Goal: Task Accomplishment & Management: Use online tool/utility

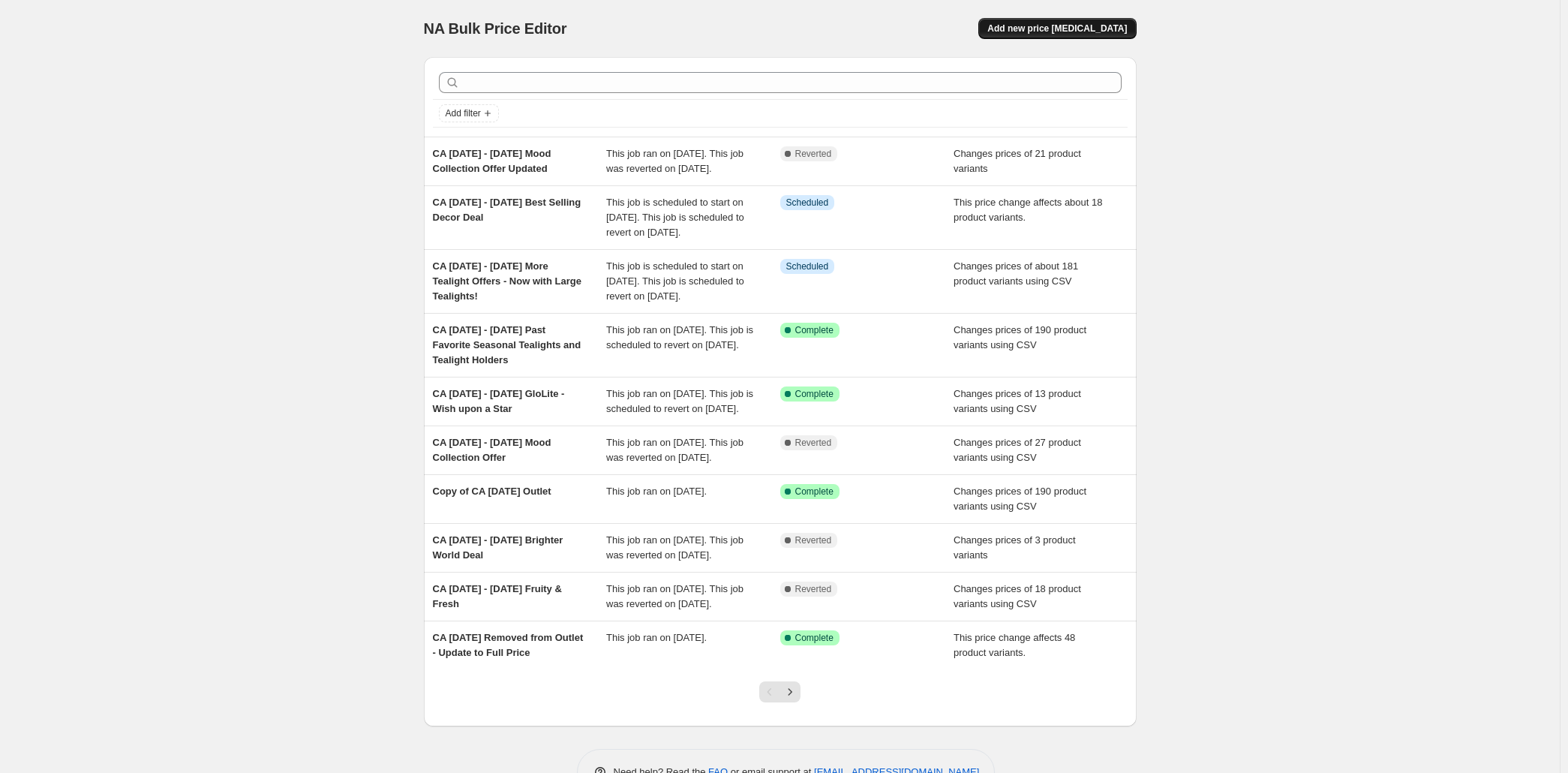
click at [1127, 31] on span "Add new price [MEDICAL_DATA]" at bounding box center [1057, 28] width 140 height 12
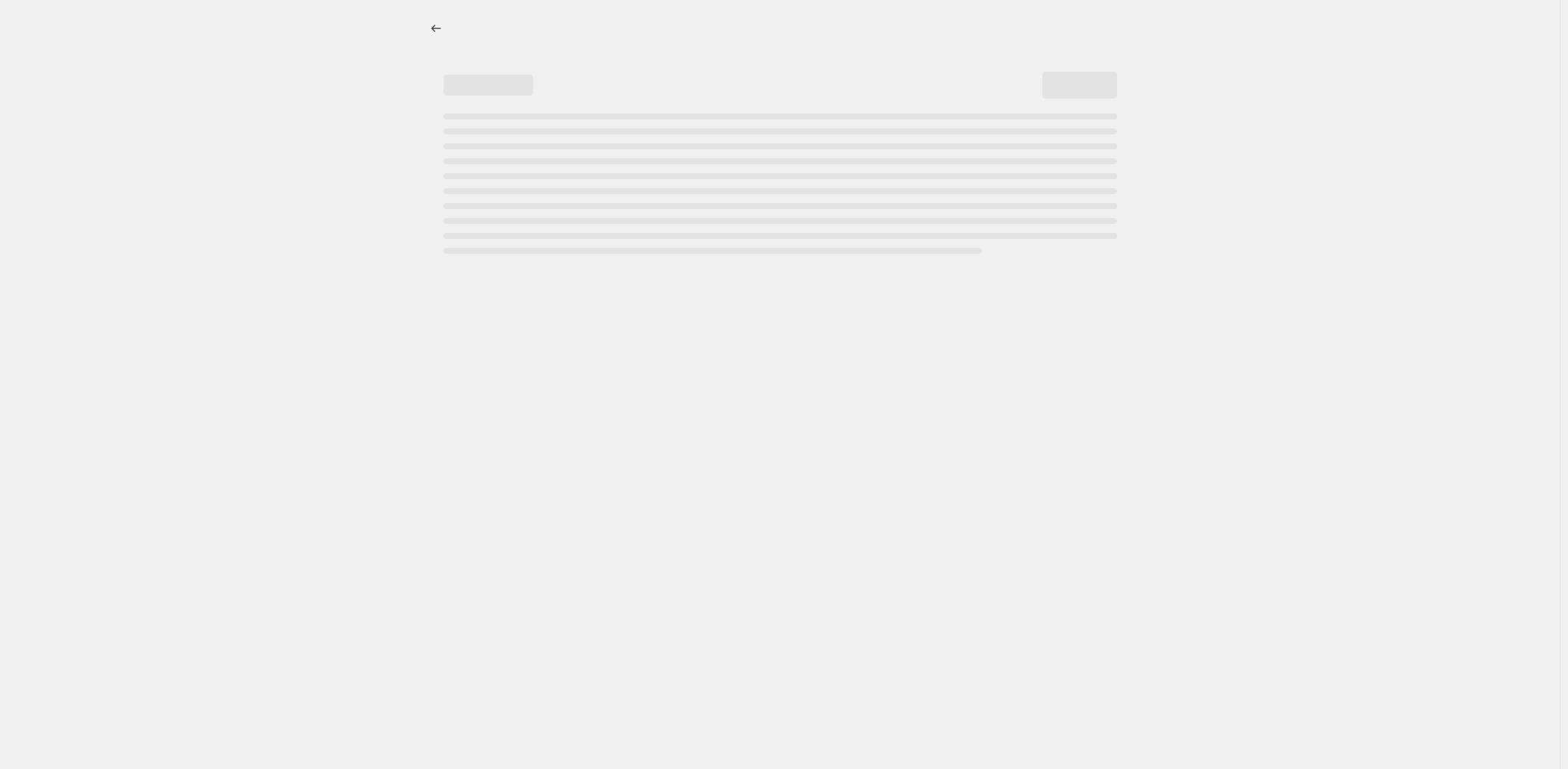
select select "percentage"
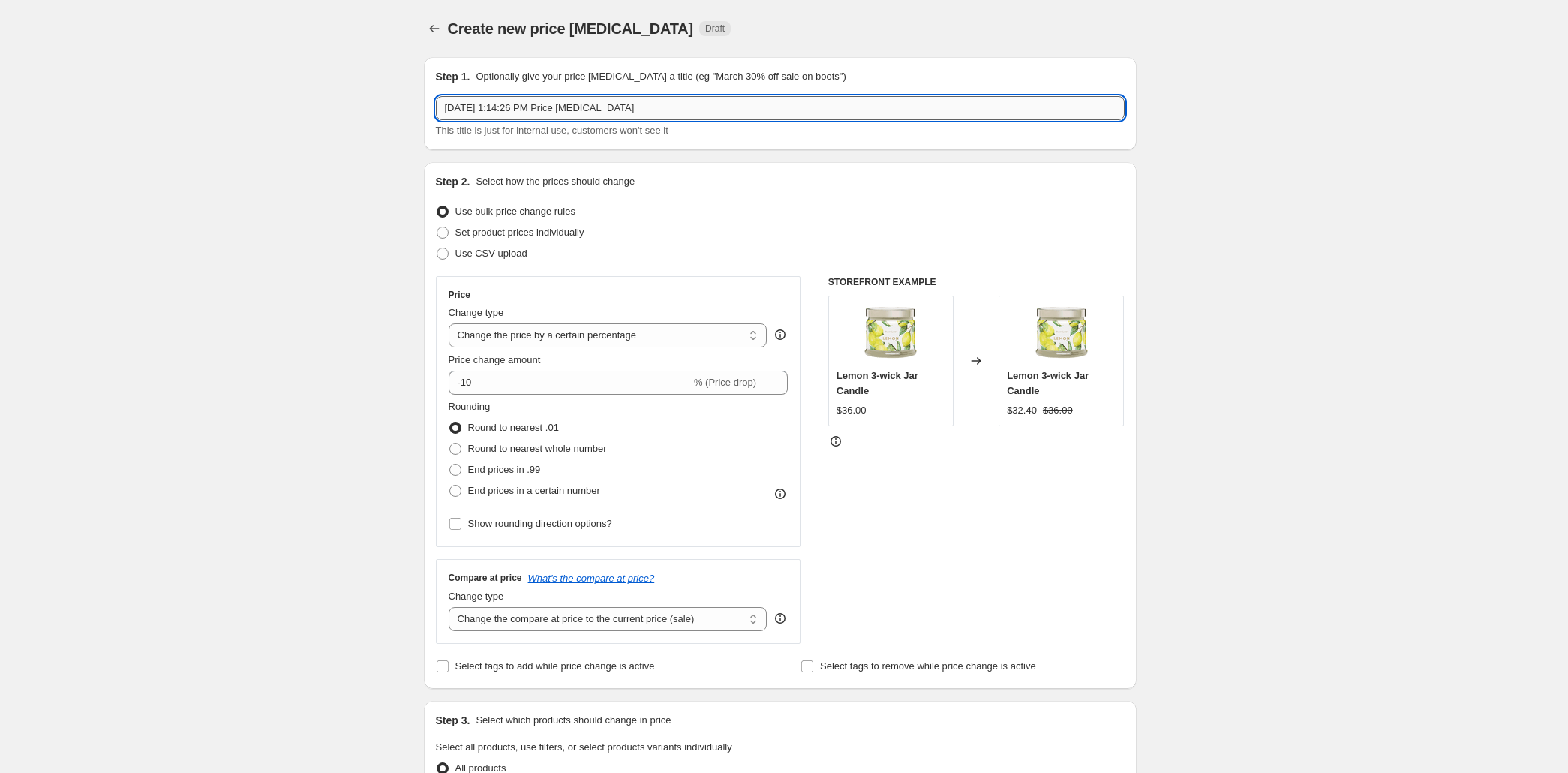
drag, startPoint x: 635, startPoint y: 128, endPoint x: 169, endPoint y: 183, distance: 469.2
click at [436, 120] on input "[DATE] 1:14:26 PM Price [MEDICAL_DATA]" at bounding box center [781, 107] width 689 height 24
paste input "[DATE] - [DATE] Summer Clearance Sale"
type input "CA [DATE] - [DATE] Summer Clearance Sale"
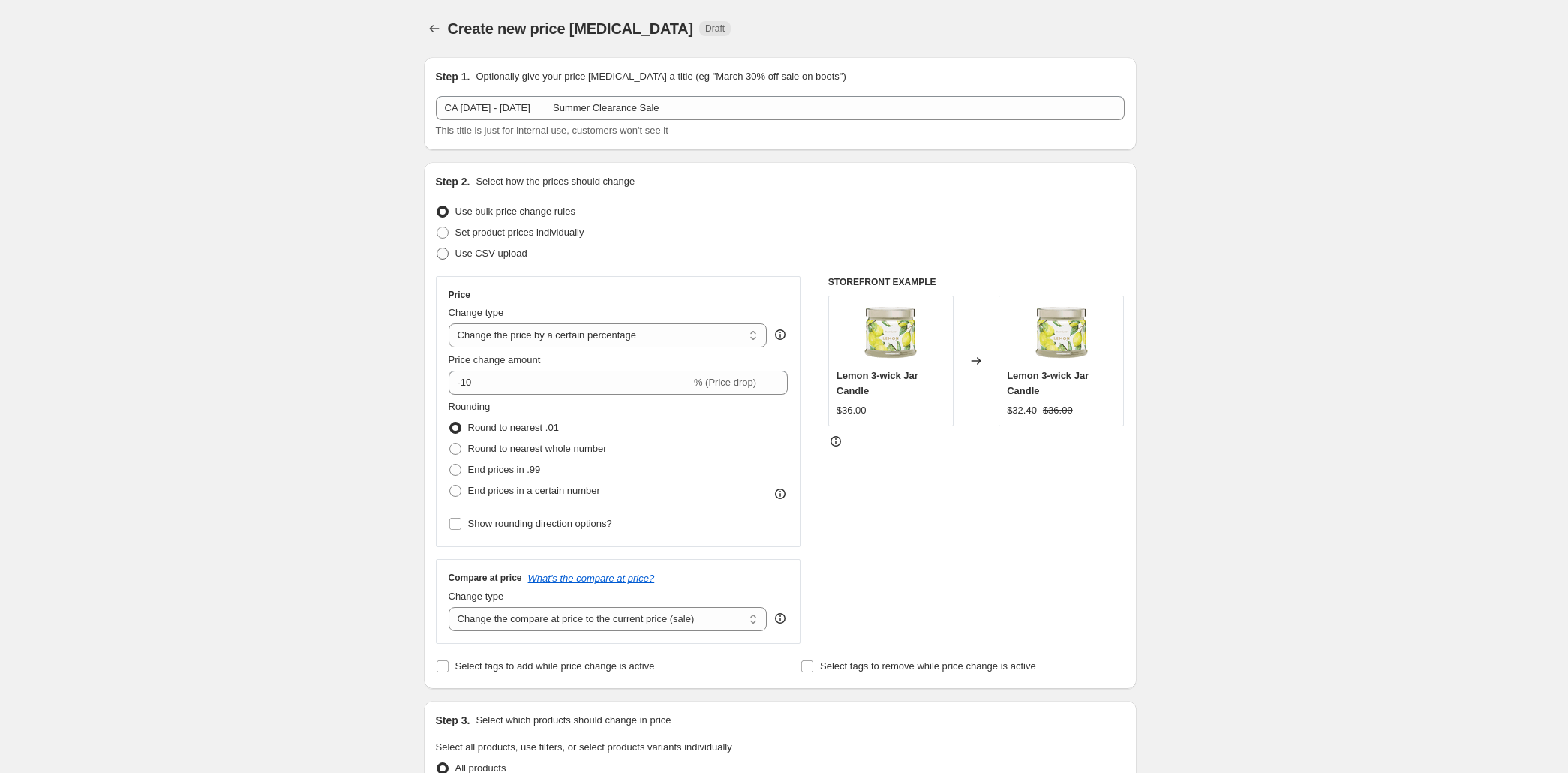
click at [456, 259] on span "Use CSV upload" at bounding box center [492, 254] width 72 height 12
click at [437, 249] on input "Use CSV upload" at bounding box center [437, 248] width 1 height 1
radio input "true"
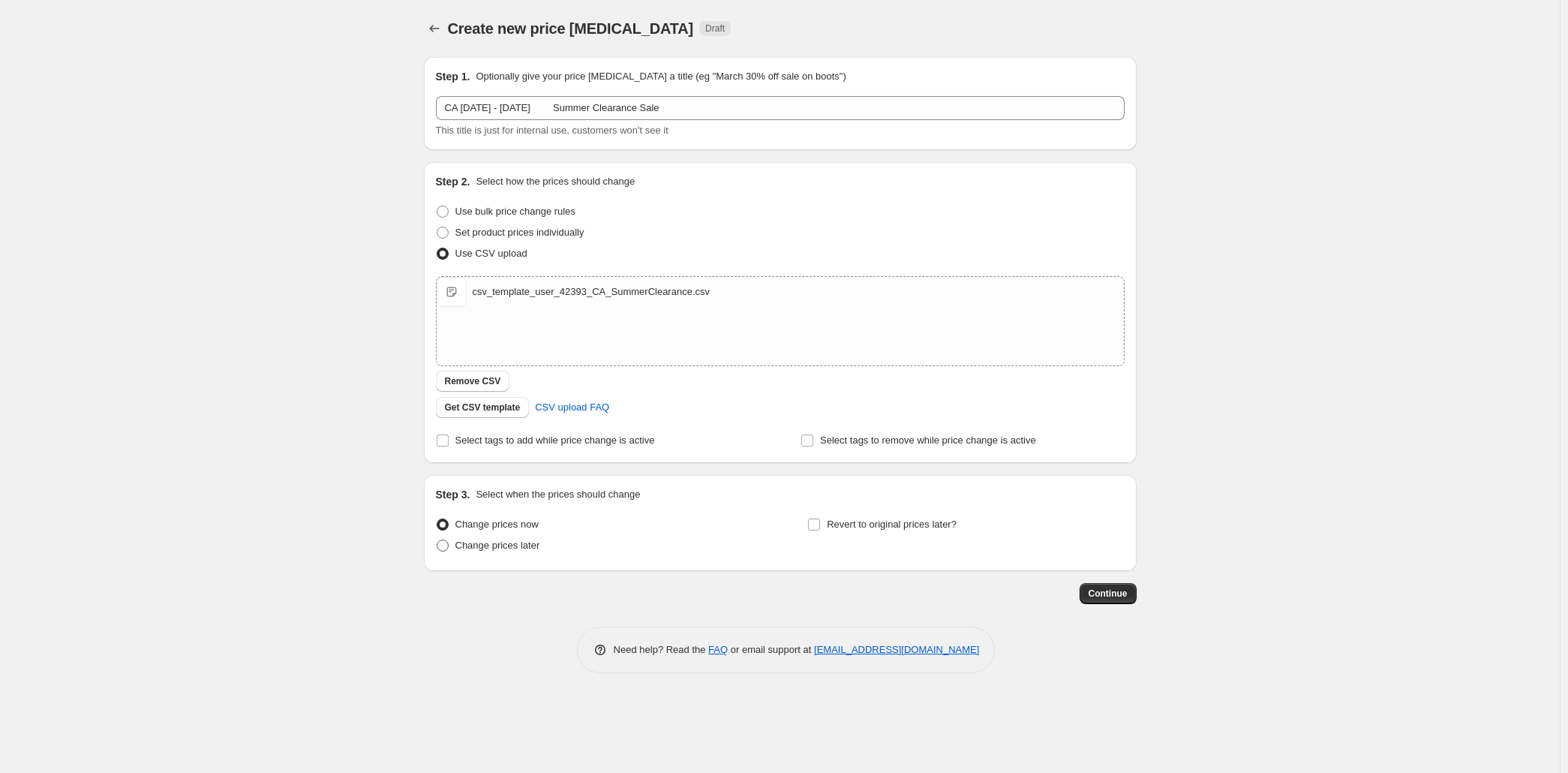
click at [456, 550] on span "Change prices later" at bounding box center [498, 546] width 85 height 12
click at [437, 541] on input "Change prices later" at bounding box center [437, 540] width 1 height 1
radio input "true"
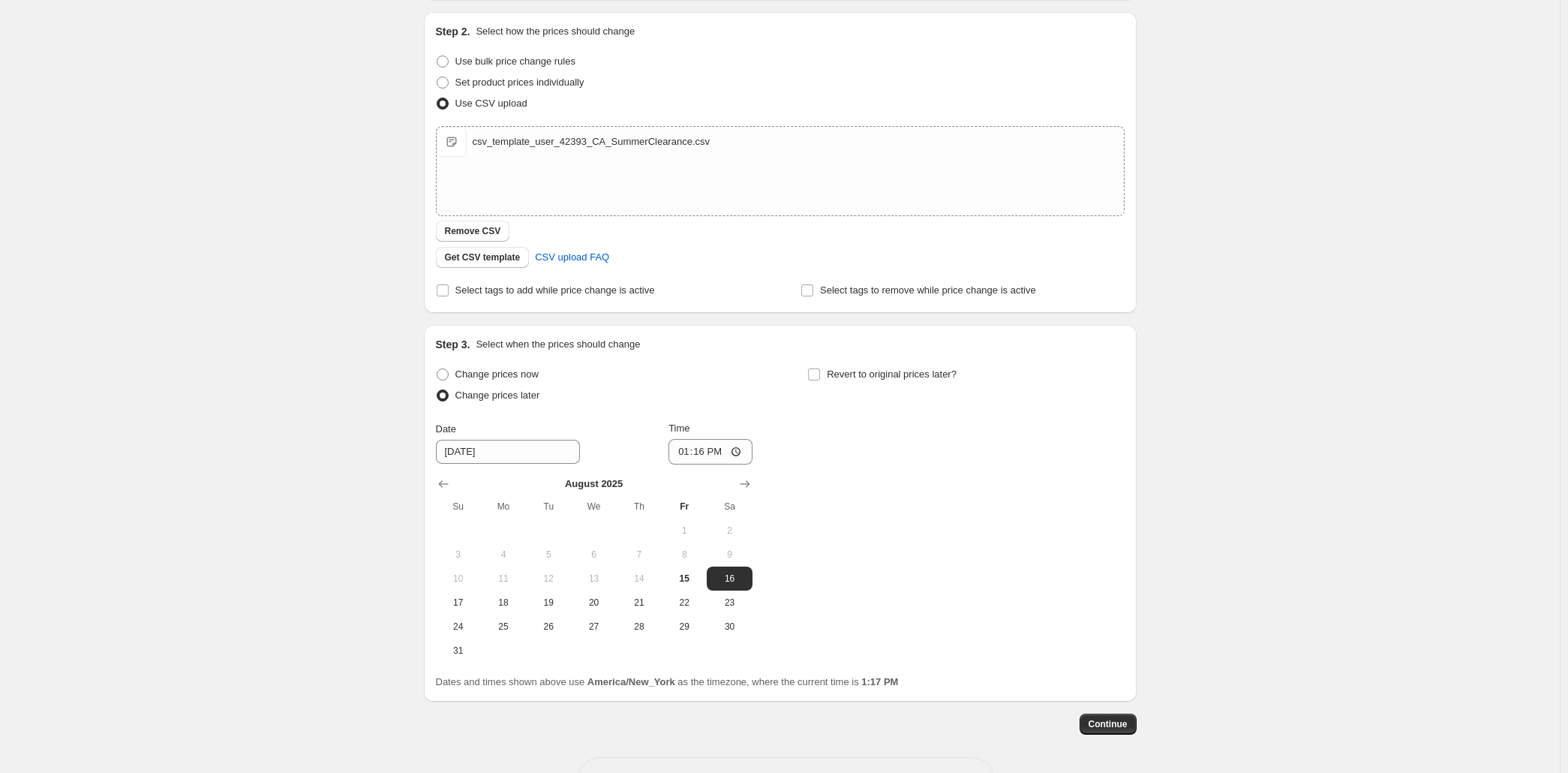
scroll to position [383, 0]
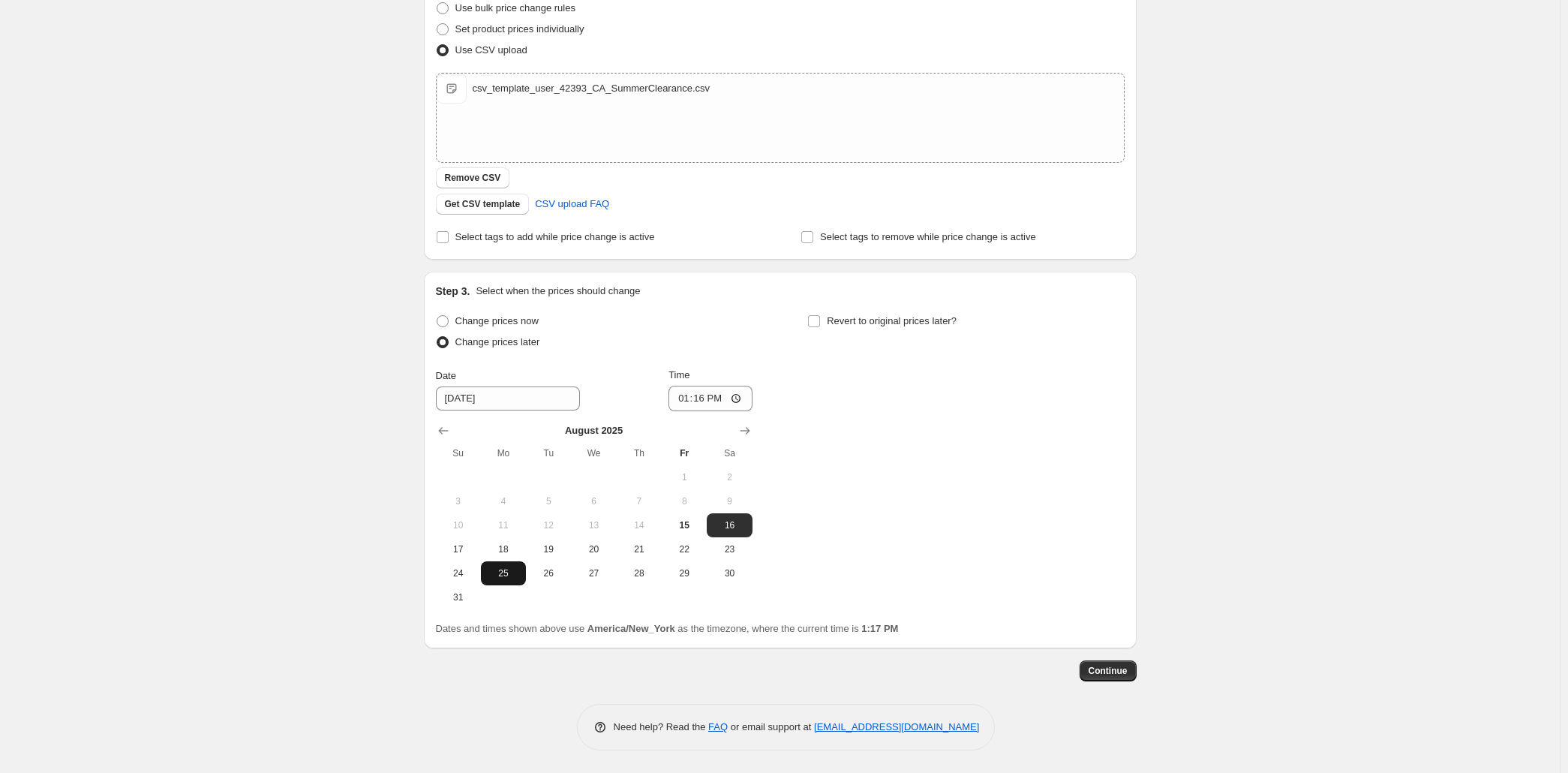
click at [487, 567] on span "25" at bounding box center [503, 573] width 33 height 12
type input "[DATE]"
click at [686, 386] on input "13:16" at bounding box center [710, 398] width 84 height 25
type input "08:00"
click at [820, 315] on input "Revert to original prices later?" at bounding box center [814, 321] width 12 height 12
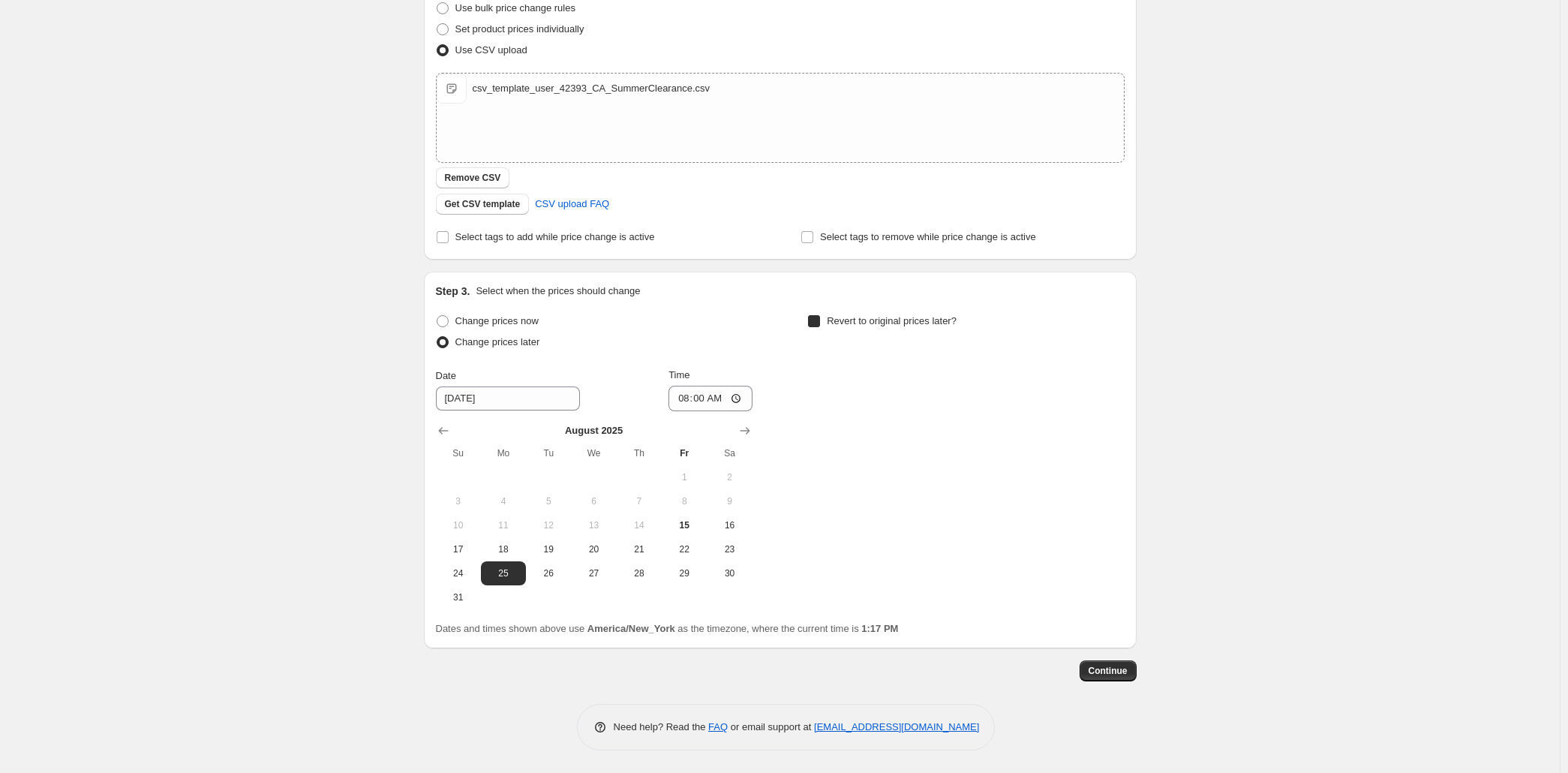
checkbox input "true"
click at [1125, 424] on icon "Show next month, September 2025" at bounding box center [1116, 430] width 15 height 15
click at [892, 495] on span "8" at bounding box center [875, 501] width 33 height 12
type input "[DATE]"
click at [1125, 386] on input "13:17" at bounding box center [1082, 398] width 84 height 25
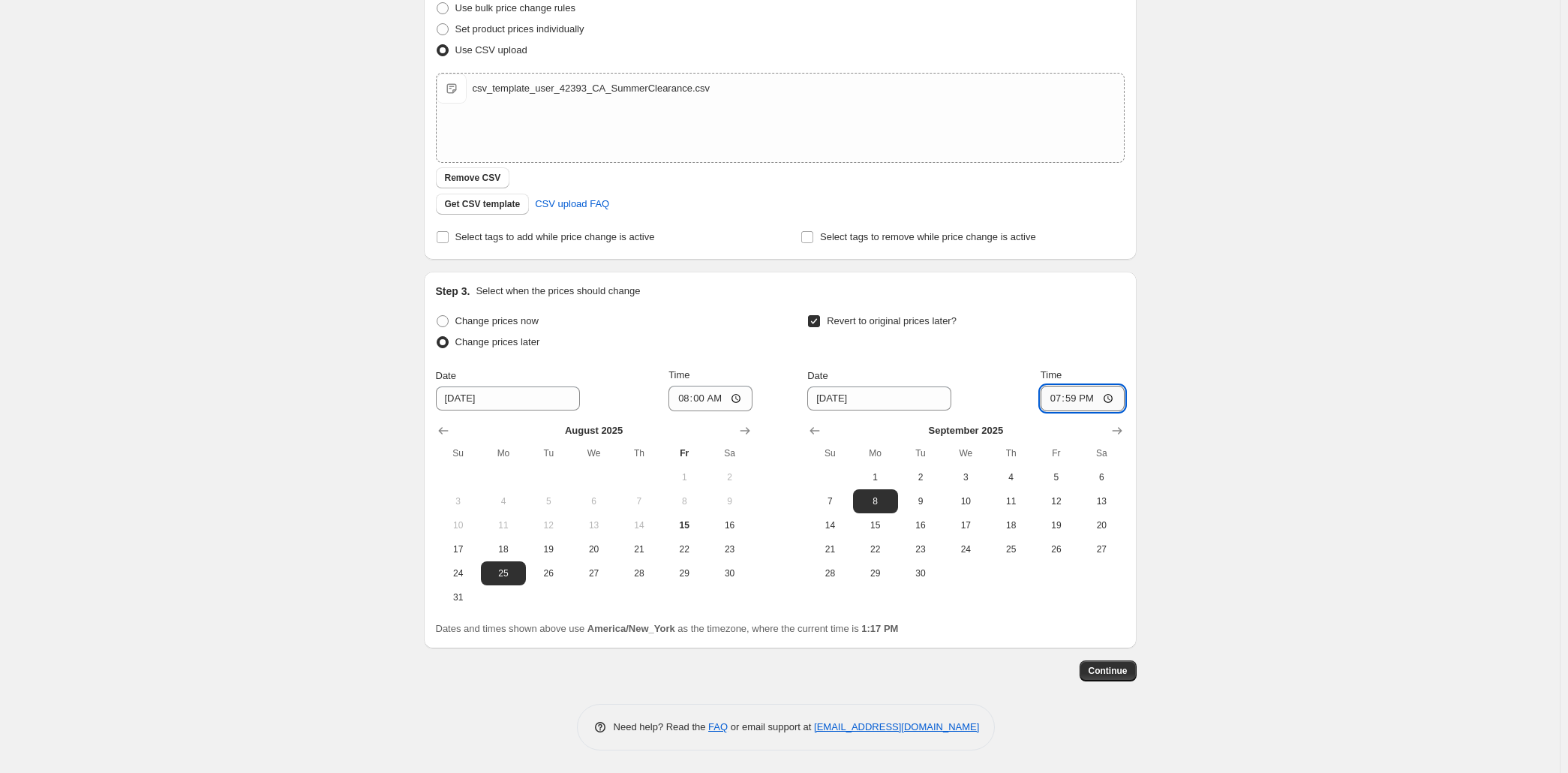
type input "07:59"
click at [1128, 677] on span "Continue" at bounding box center [1108, 671] width 39 height 12
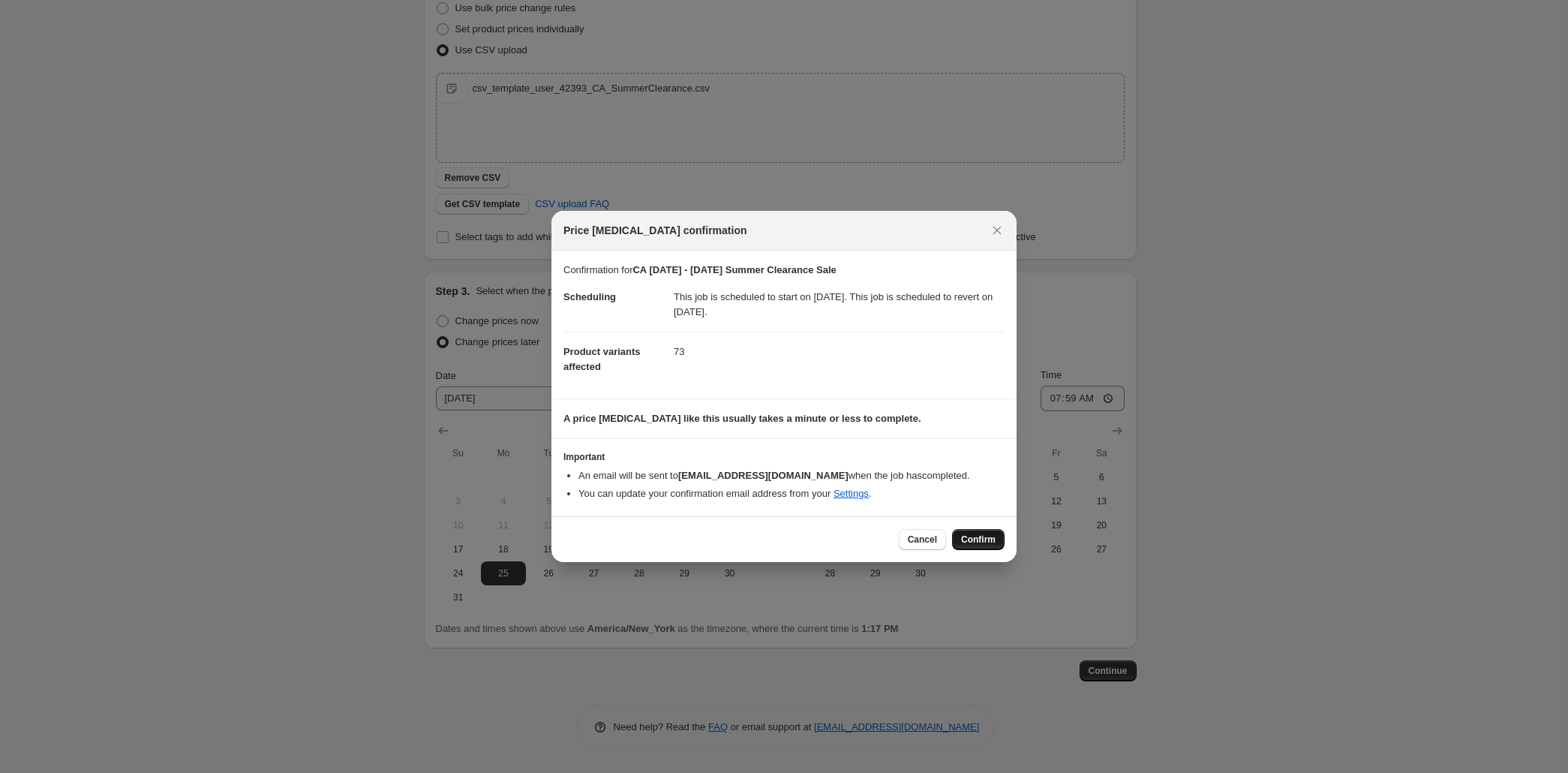
click at [995, 546] on span "Confirm" at bounding box center [978, 540] width 34 height 12
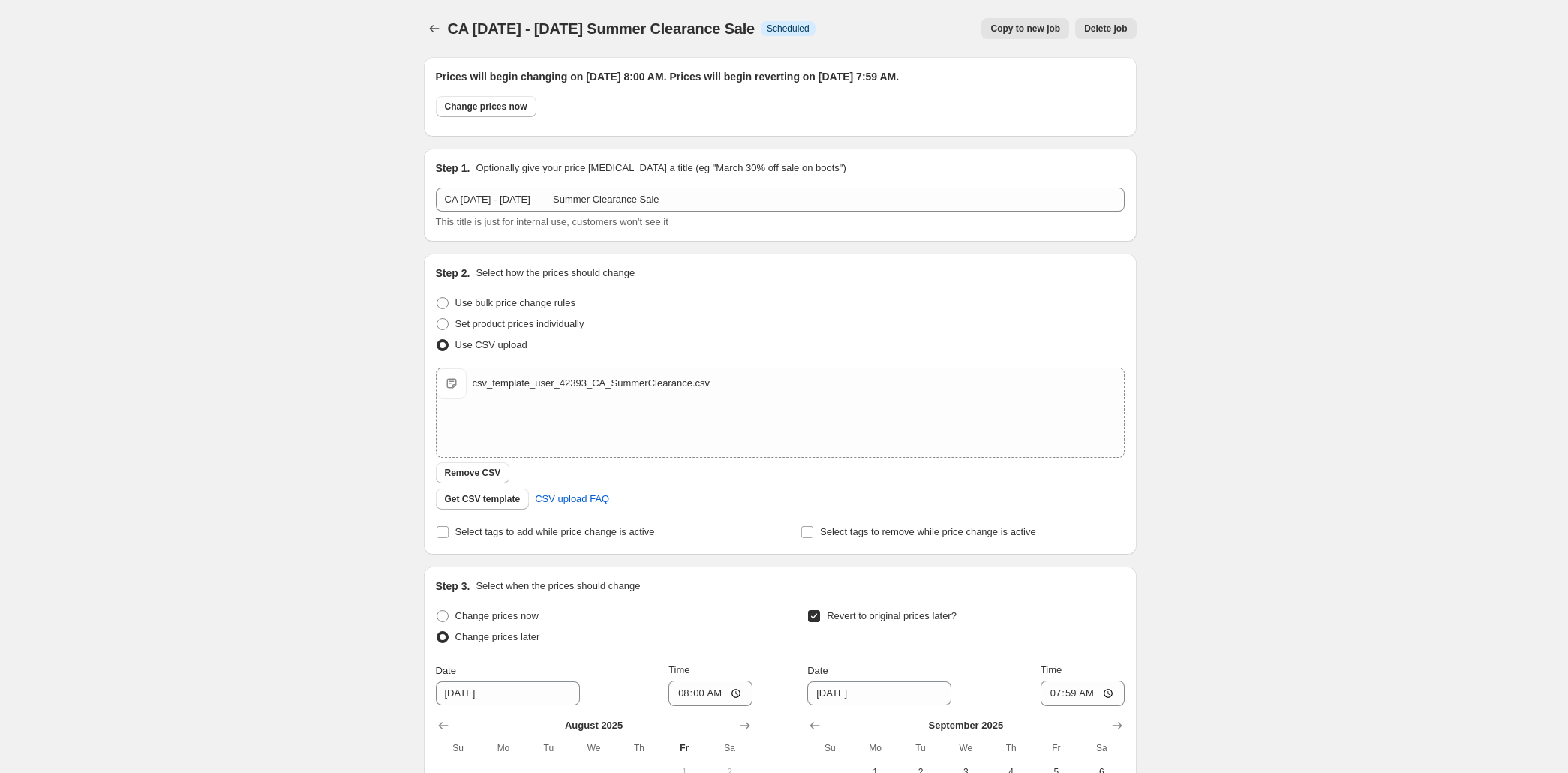
scroll to position [383, 0]
